Goal: Task Accomplishment & Management: Manage account settings

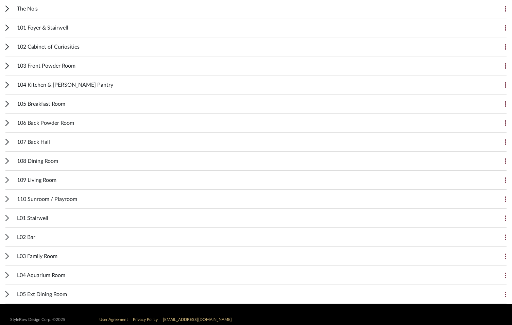
scroll to position [221, 0]
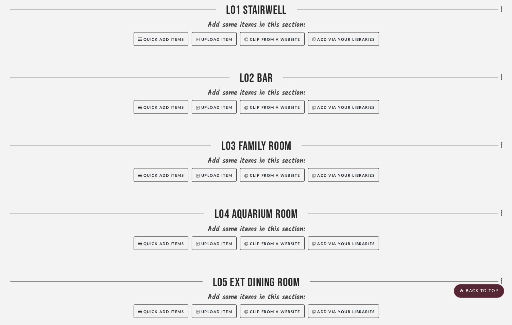
scroll to position [2509, 0]
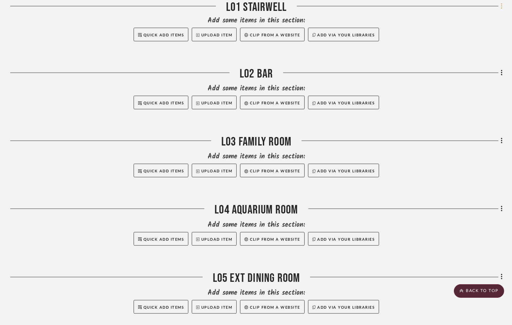
click at [502, 10] on icon at bounding box center [501, 5] width 2 height 7
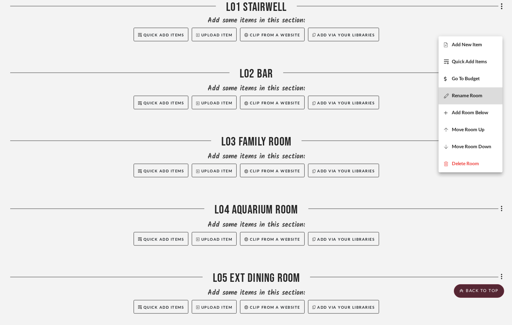
click at [467, 95] on span "Rename Room" at bounding box center [466, 96] width 31 height 6
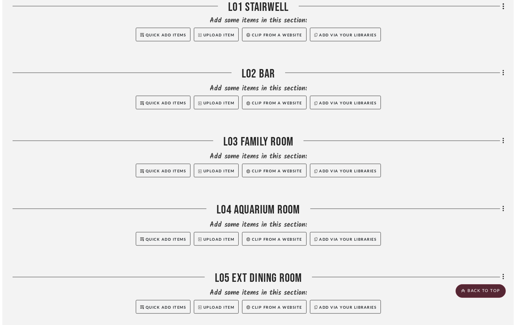
scroll to position [0, 0]
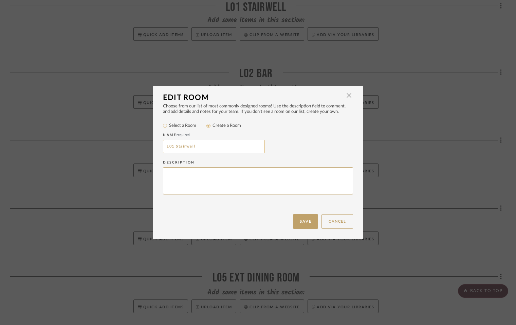
click at [170, 152] on input "L01 Stairwell" at bounding box center [214, 147] width 102 height 14
type input "L001 Stairwell"
click at [294, 221] on button "Save" at bounding box center [305, 221] width 25 height 15
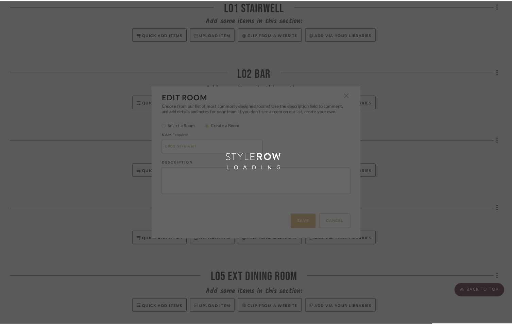
scroll to position [2509, 0]
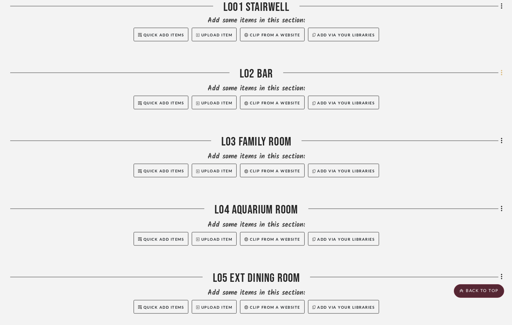
click at [501, 75] on icon at bounding box center [500, 73] width 1 height 6
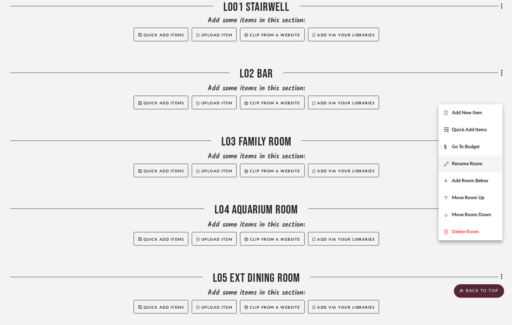
click at [461, 166] on span "Rename Room" at bounding box center [466, 164] width 31 height 6
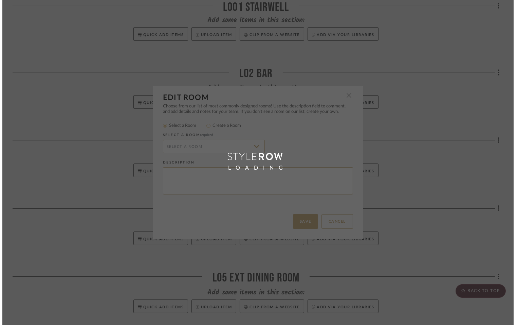
scroll to position [0, 0]
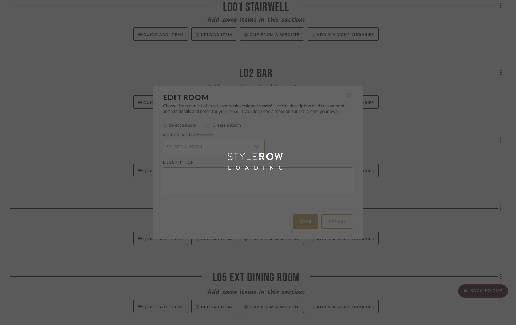
radio input "false"
radio input "true"
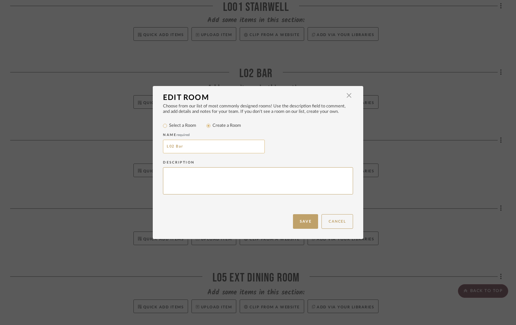
click at [169, 153] on input "L02 Bar" at bounding box center [214, 147] width 102 height 14
type input "L002 Bar"
click at [294, 221] on button "Save" at bounding box center [305, 221] width 25 height 15
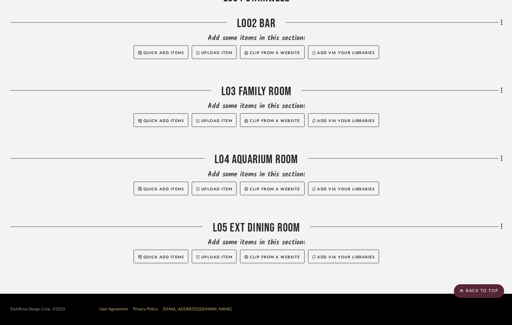
scroll to position [2575, 0]
click at [501, 93] on icon at bounding box center [500, 90] width 1 height 6
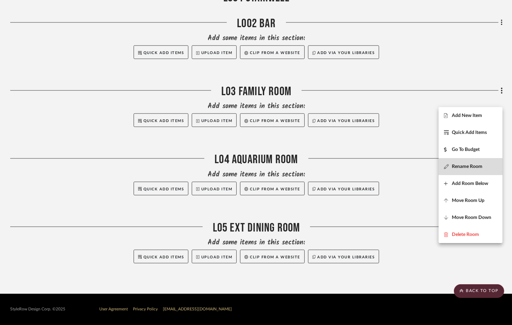
click at [458, 165] on span "Rename Room" at bounding box center [466, 166] width 31 height 6
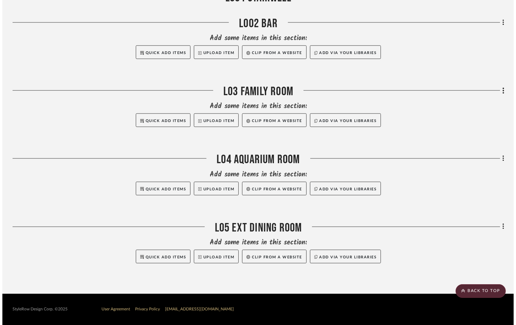
scroll to position [0, 0]
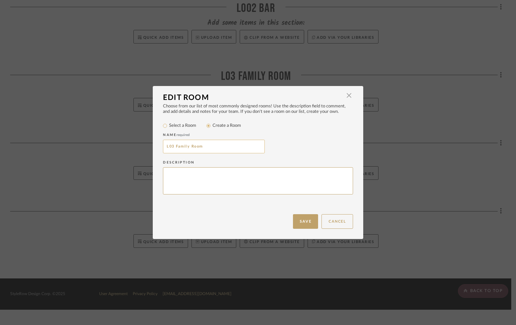
click at [168, 153] on input "L03 Family Room" at bounding box center [214, 147] width 102 height 14
type input "L003 Family Room"
click at [293, 219] on button "Save" at bounding box center [305, 221] width 25 height 15
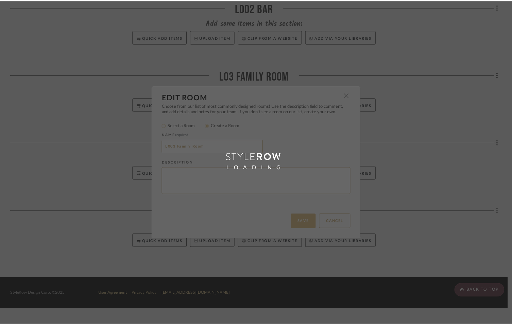
scroll to position [2575, 0]
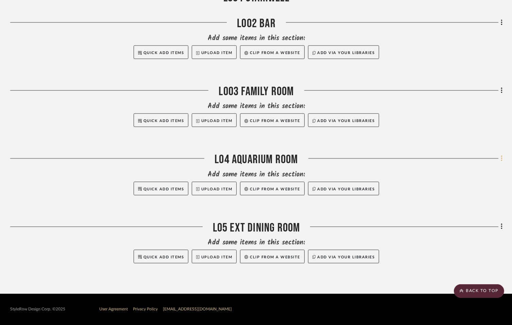
click at [501, 161] on icon at bounding box center [500, 159] width 1 height 6
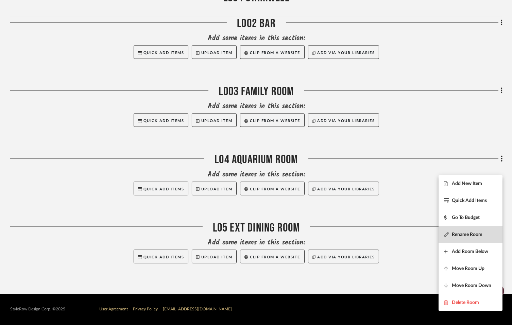
click at [456, 239] on button "Rename Room" at bounding box center [470, 234] width 64 height 17
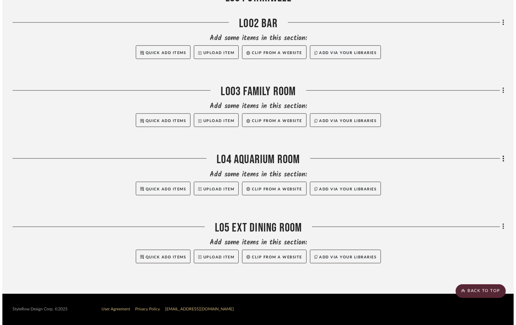
scroll to position [0, 0]
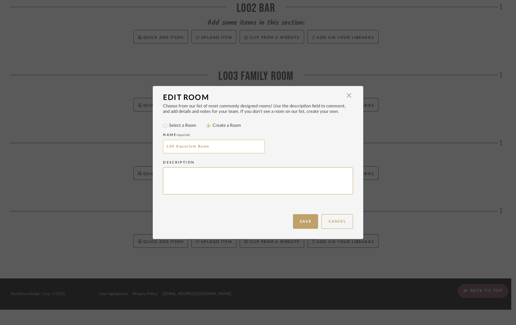
click at [170, 153] on input "L04 Aquarium Room" at bounding box center [214, 147] width 102 height 14
type input "L004 Aquarium Room"
click at [296, 221] on button "Save" at bounding box center [305, 221] width 25 height 15
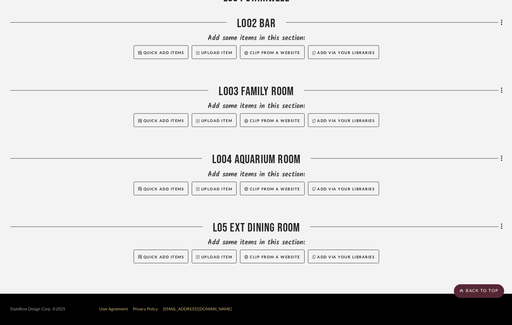
scroll to position [2585, 0]
click at [500, 228] on icon at bounding box center [501, 226] width 2 height 7
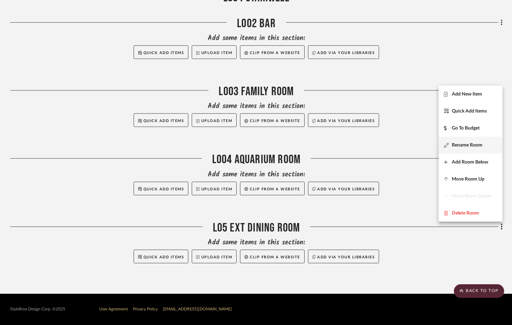
click at [465, 144] on span "Rename Room" at bounding box center [466, 145] width 31 height 6
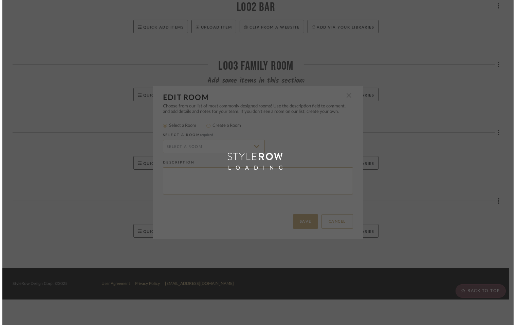
scroll to position [0, 0]
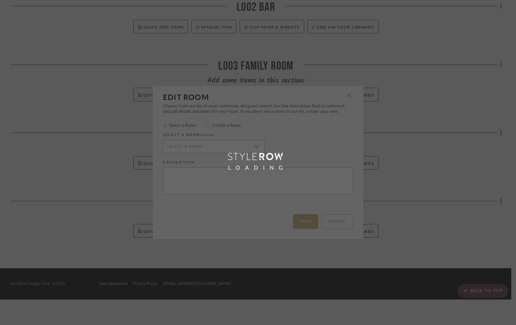
radio input "false"
radio input "true"
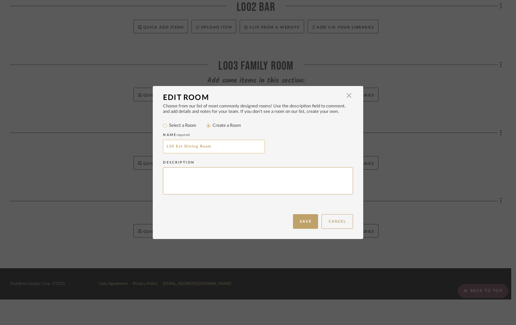
click at [170, 152] on input "L05 Ext Dining Room" at bounding box center [214, 147] width 102 height 14
type input "L005 Ext Dining Room"
click at [297, 221] on button "Save" at bounding box center [305, 221] width 25 height 15
